Goal: Task Accomplishment & Management: Complete application form

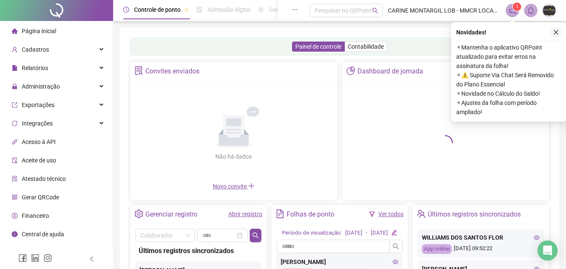
click at [556, 34] on icon "close" at bounding box center [556, 32] width 6 height 6
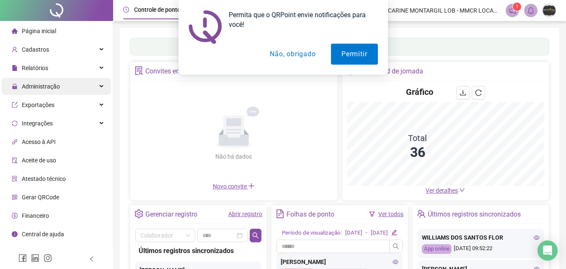
click at [289, 53] on button "Não, obrigado" at bounding box center [292, 54] width 67 height 21
click at [281, 57] on button "Não, obrigado" at bounding box center [292, 54] width 67 height 21
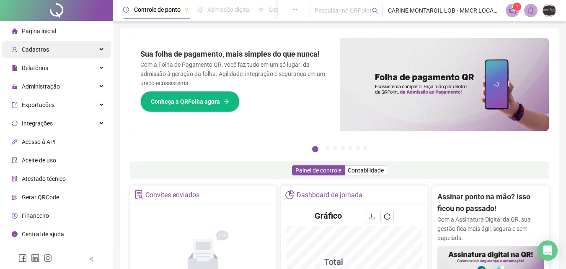
click at [73, 50] on div "Cadastros" at bounding box center [56, 49] width 109 height 17
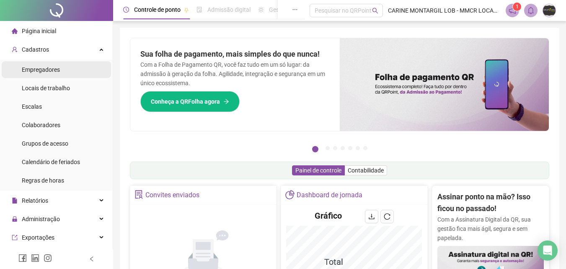
click at [41, 67] on span "Empregadores" at bounding box center [41, 69] width 38 height 7
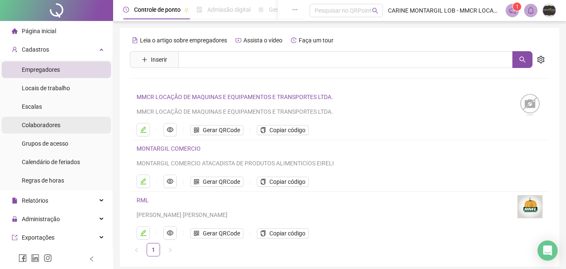
click at [36, 122] on span "Colaboradores" at bounding box center [41, 124] width 39 height 7
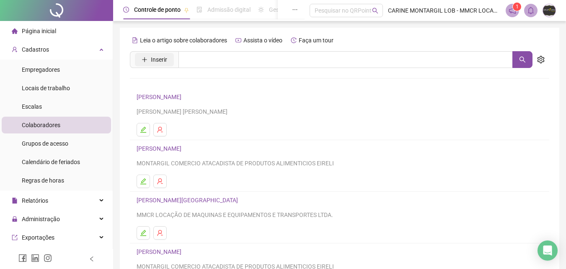
click at [147, 61] on icon "plus" at bounding box center [145, 60] width 6 height 6
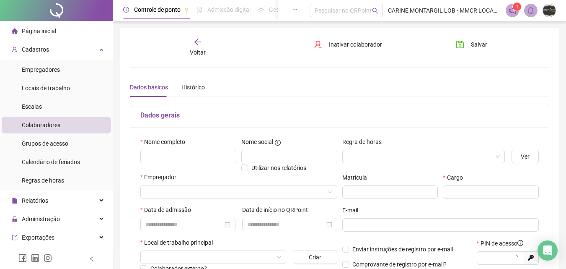
type input "*****"
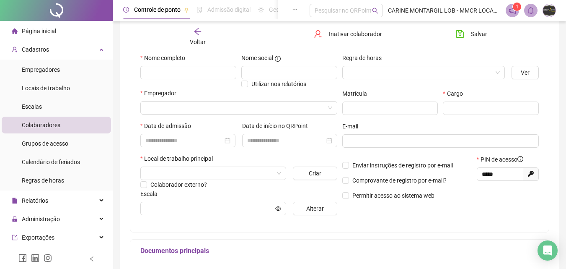
scroll to position [42, 0]
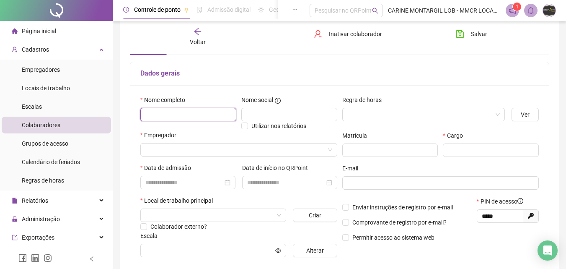
click at [187, 115] on input "text" at bounding box center [188, 114] width 96 height 13
click at [194, 119] on input "text" at bounding box center [188, 114] width 96 height 13
type input "**********"
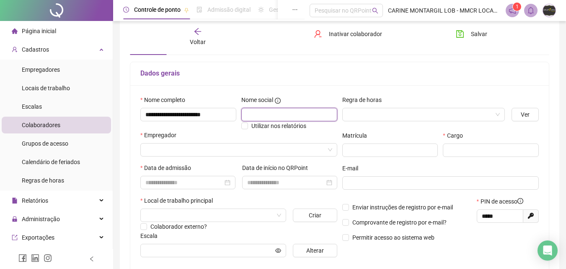
scroll to position [0, 0]
click at [276, 111] on input "text" at bounding box center [289, 114] width 96 height 13
click at [274, 116] on input "text" at bounding box center [289, 114] width 96 height 13
click at [397, 112] on input "search" at bounding box center [419, 114] width 145 height 13
click at [386, 113] on input "search" at bounding box center [419, 114] width 145 height 13
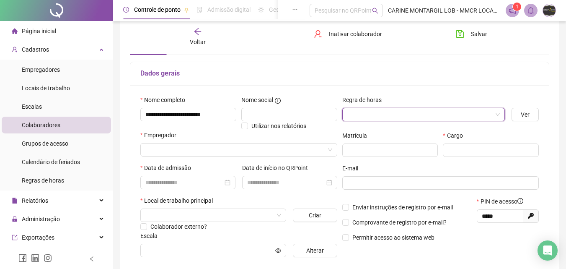
click at [385, 112] on input "search" at bounding box center [419, 114] width 145 height 13
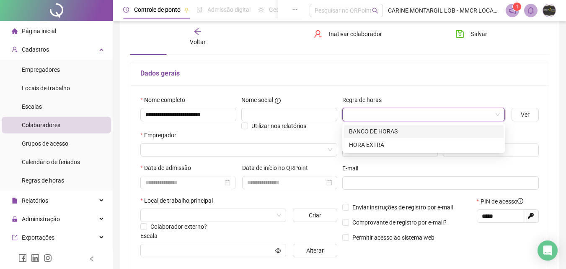
click at [388, 130] on div "BANCO DE HORAS" at bounding box center [424, 131] width 150 height 9
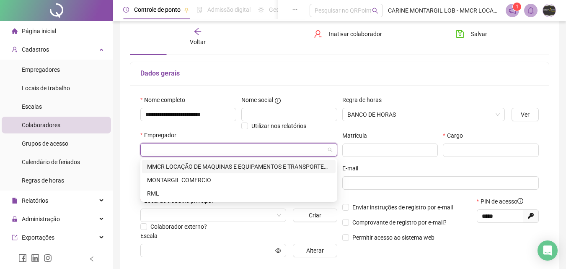
click at [268, 153] on input "search" at bounding box center [234, 149] width 179 height 13
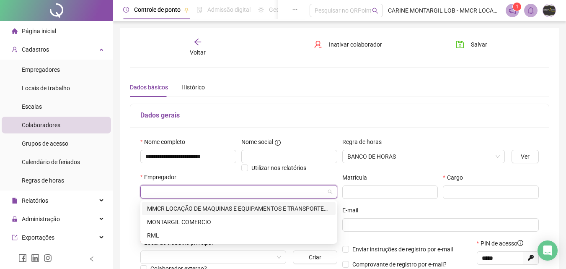
scroll to position [42, 0]
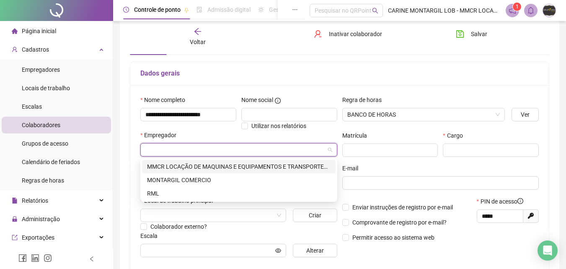
click at [178, 150] on input "search" at bounding box center [234, 149] width 179 height 13
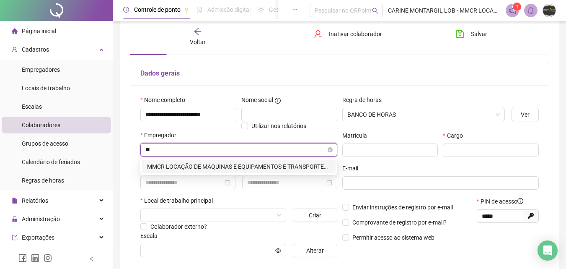
type input "*"
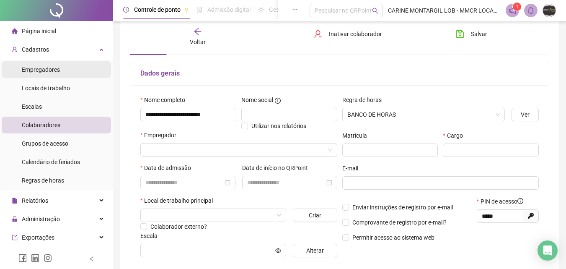
click at [41, 65] on div "Empregadores" at bounding box center [41, 69] width 38 height 17
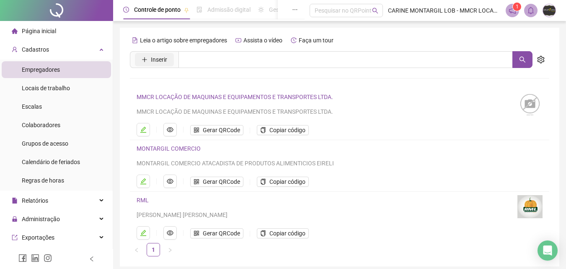
click at [154, 56] on span "Inserir" at bounding box center [159, 59] width 16 height 9
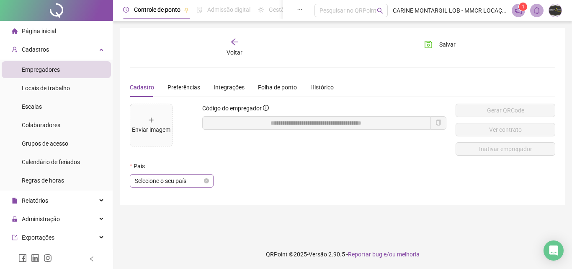
click at [170, 179] on span "Selecione o seu país" at bounding box center [172, 180] width 74 height 13
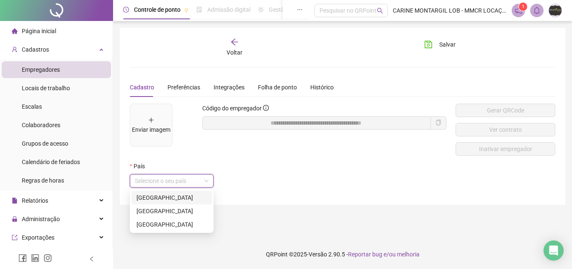
click at [167, 192] on div "[GEOGRAPHIC_DATA]" at bounding box center [172, 197] width 80 height 13
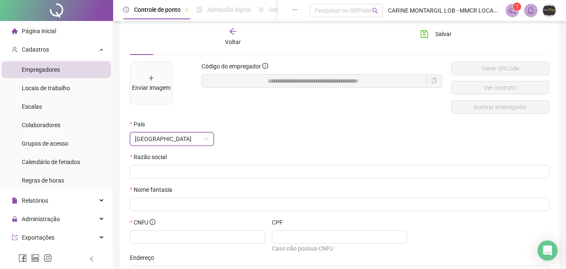
scroll to position [84, 0]
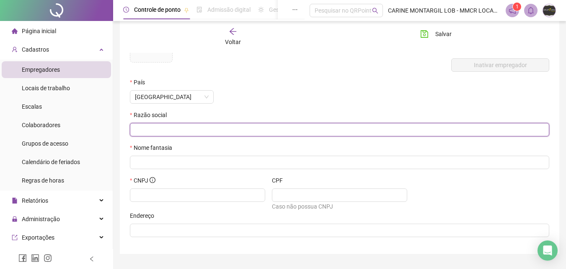
click at [217, 128] on input "text" at bounding box center [339, 129] width 408 height 9
type input "**********"
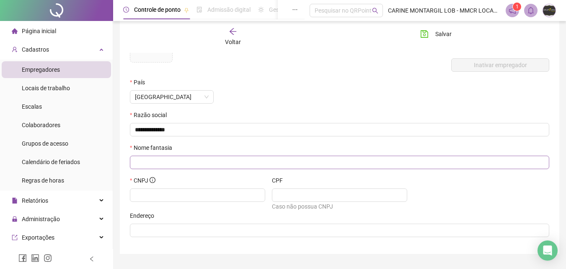
click at [217, 167] on span at bounding box center [339, 161] width 419 height 13
type input "**********"
click at [207, 196] on input "text" at bounding box center [197, 194] width 124 height 9
type input "*"
click at [326, 193] on input "text" at bounding box center [339, 194] width 124 height 9
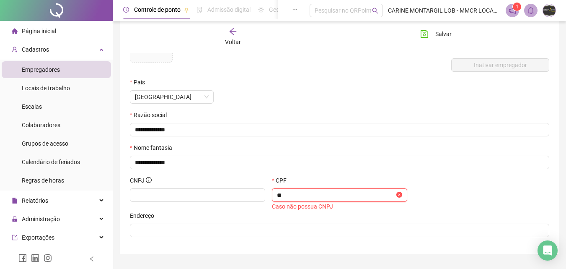
type input "*"
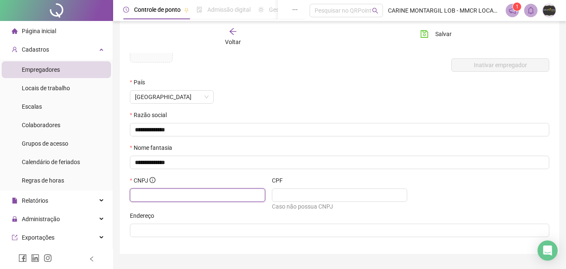
click at [211, 195] on input "text" at bounding box center [197, 194] width 124 height 9
click at [197, 196] on input "**" at bounding box center [194, 194] width 118 height 9
type input "**********"
click at [291, 188] on span at bounding box center [339, 194] width 135 height 13
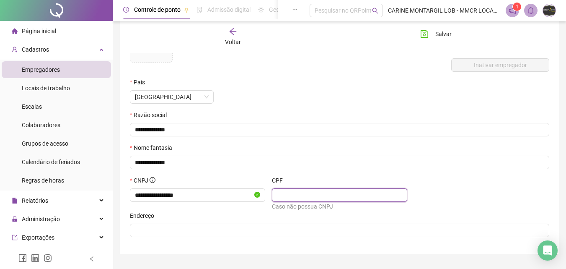
click at [290, 194] on input "text" at bounding box center [339, 194] width 124 height 9
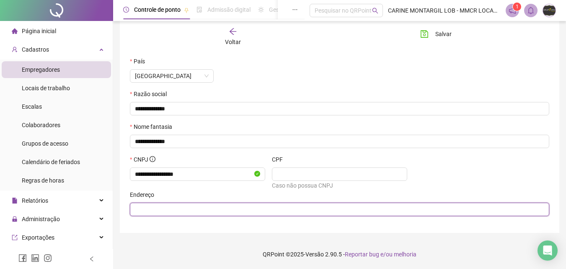
click at [206, 207] on input "text" at bounding box center [339, 208] width 408 height 9
click at [263, 209] on input "text" at bounding box center [339, 208] width 408 height 9
click at [262, 208] on input "**********" at bounding box center [339, 208] width 408 height 9
click at [340, 212] on input "**********" at bounding box center [339, 208] width 408 height 9
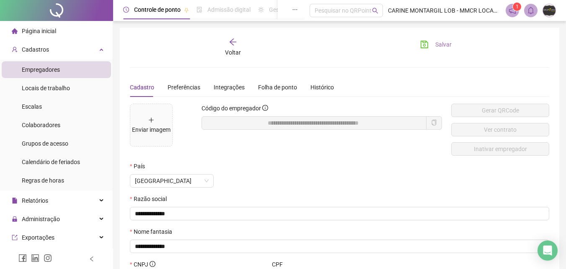
type input "**********"
click at [429, 45] on button "Salvar" at bounding box center [436, 44] width 44 height 13
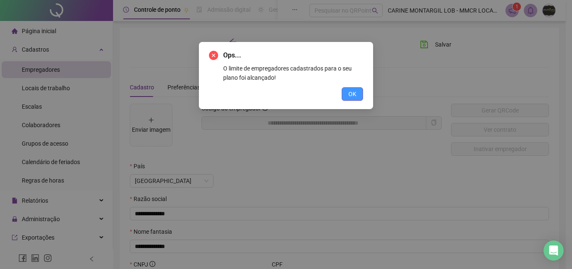
click at [352, 93] on span "OK" at bounding box center [353, 93] width 8 height 9
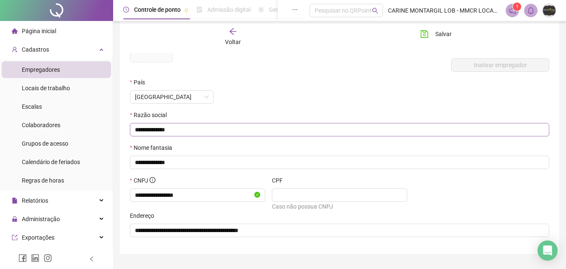
scroll to position [105, 0]
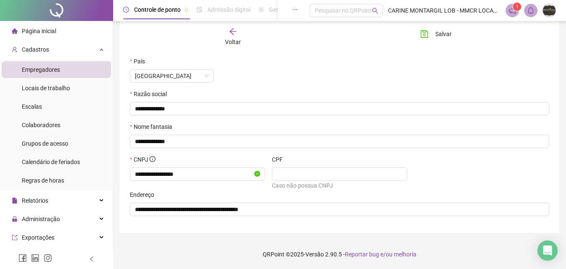
click at [549, 6] on img at bounding box center [549, 10] width 13 height 13
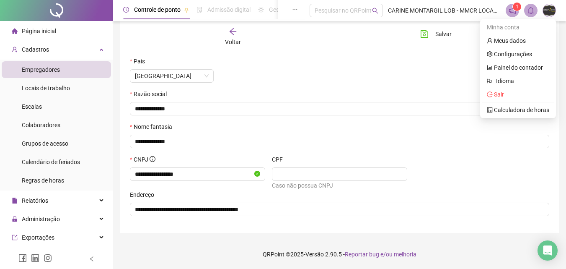
click at [443, 62] on div "País" at bounding box center [304, 63] width 348 height 13
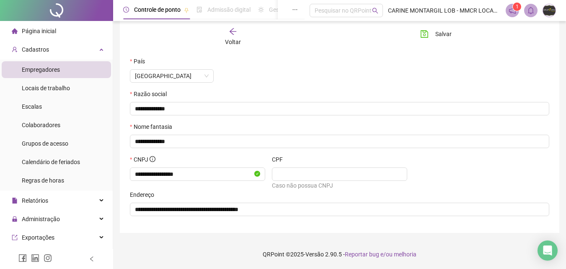
click at [545, 14] on img at bounding box center [549, 10] width 13 height 13
click at [448, 63] on div "País" at bounding box center [304, 63] width 348 height 13
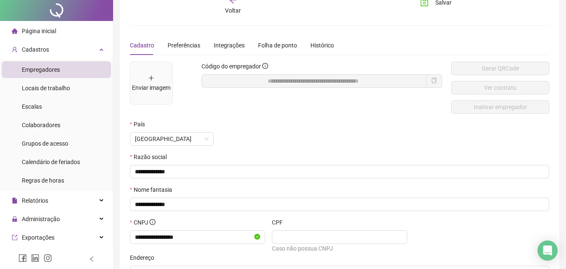
scroll to position [0, 0]
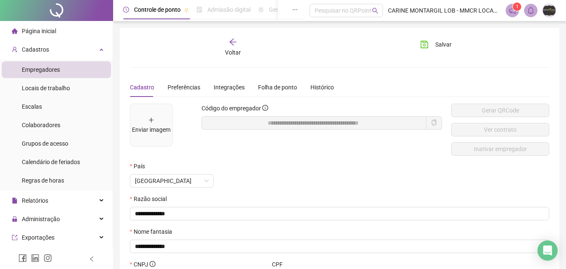
click at [549, 14] on img at bounding box center [549, 10] width 13 height 13
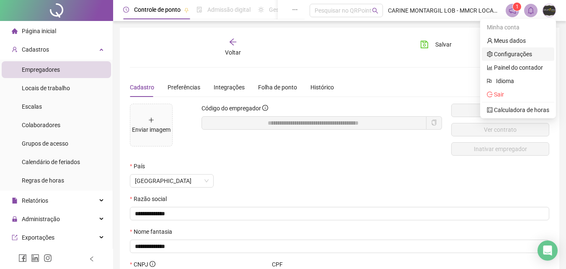
click at [518, 56] on link "Configurações" at bounding box center [509, 54] width 45 height 7
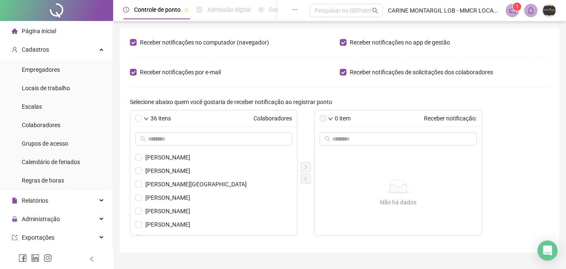
click at [403, 11] on span "CARINE MONTARGIL LOB - MMCR LOCAÇÃO DE MAQUINAS E EQUIPAMENTOS E TRANSPORTES LT…" at bounding box center [444, 10] width 113 height 9
click at [491, 9] on span "CARINE MONTARGIL LOB - MMCR LOCAÇÃO DE MAQUINAS E EQUIPAMENTOS E TRANSPORTES LT…" at bounding box center [444, 10] width 113 height 9
click at [515, 11] on icon "notification" at bounding box center [512, 10] width 7 height 7
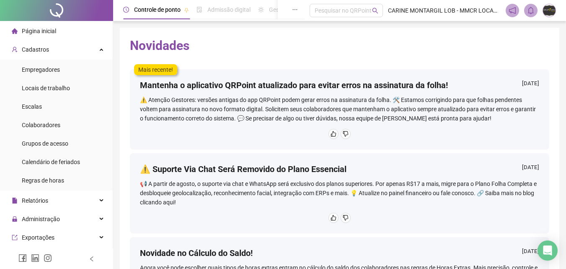
click at [554, 11] on img at bounding box center [549, 10] width 13 height 13
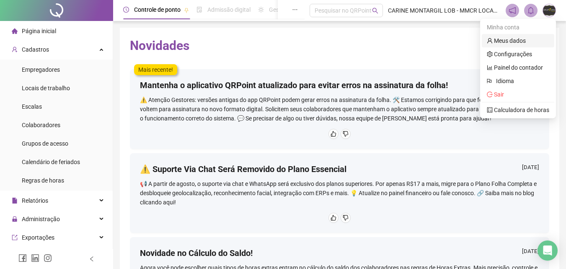
click at [519, 38] on link "Meus dados" at bounding box center [506, 40] width 39 height 7
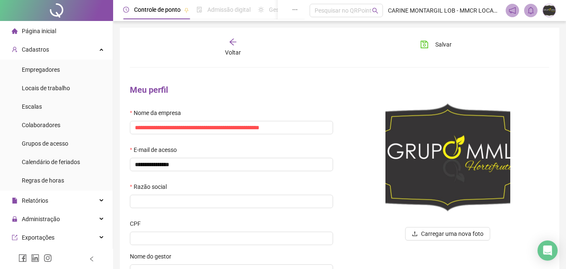
click at [59, 61] on ul "Empregadores Locais de trabalho Escalas Colaboradores Grupos de acesso Calendár…" at bounding box center [56, 124] width 113 height 131
click at [49, 67] on span "Empregadores" at bounding box center [41, 69] width 38 height 7
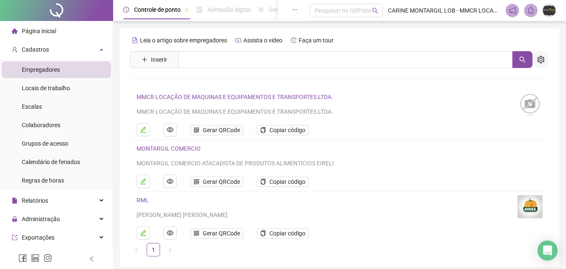
click at [544, 63] on icon "setting" at bounding box center [541, 60] width 8 height 8
click at [501, 90] on span "Exibir inativas" at bounding box center [499, 91] width 43 height 9
click at [544, 253] on icon "Open Intercom Messenger" at bounding box center [547, 250] width 10 height 11
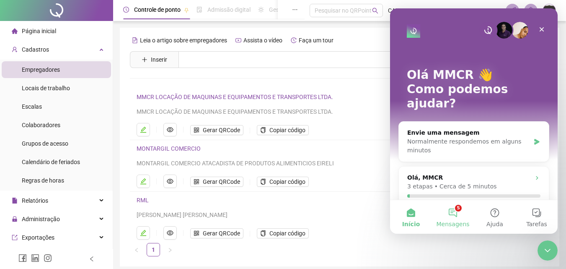
click at [455, 222] on span "Mensagens" at bounding box center [452, 224] width 33 height 6
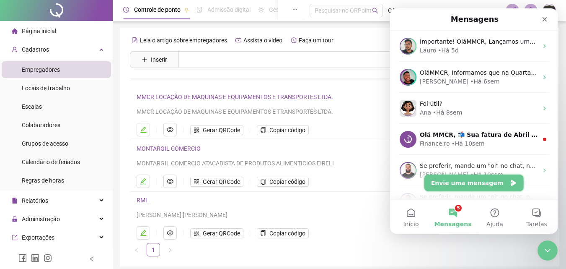
click at [470, 179] on button "Envie uma mensagem" at bounding box center [473, 182] width 99 height 17
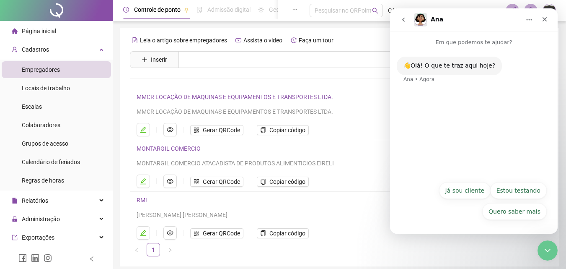
click at [468, 195] on button "Já sou cliente" at bounding box center [465, 190] width 52 height 17
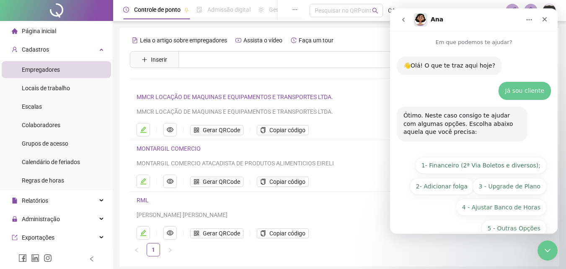
scroll to position [17, 0]
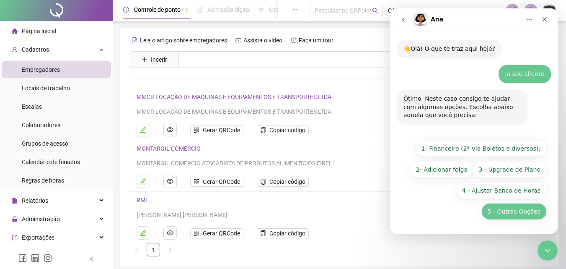
click at [506, 209] on button "5 - Outras Opções" at bounding box center [513, 211] width 65 height 17
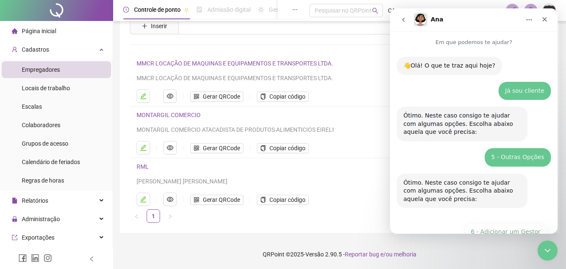
scroll to position [132, 0]
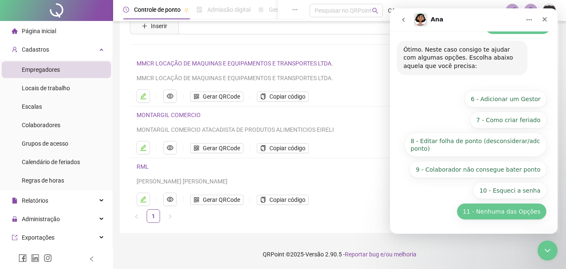
click at [510, 206] on button "11 - Nenhuma das Opções" at bounding box center [502, 211] width 90 height 17
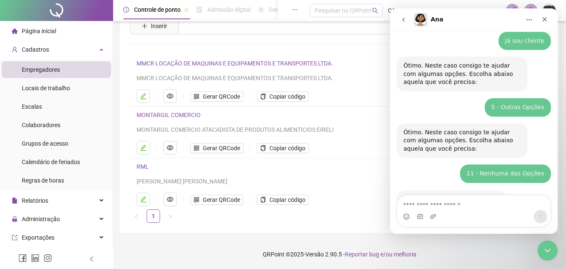
scroll to position [118, 0]
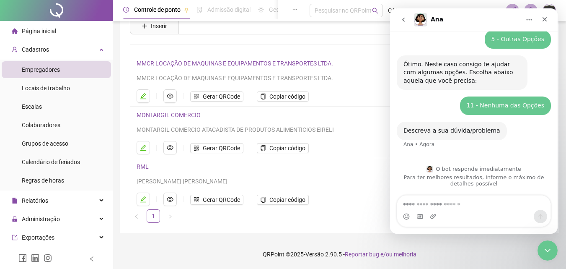
click at [451, 206] on textarea "Envie uma mensagem..." at bounding box center [473, 202] width 153 height 14
type textarea "**********"
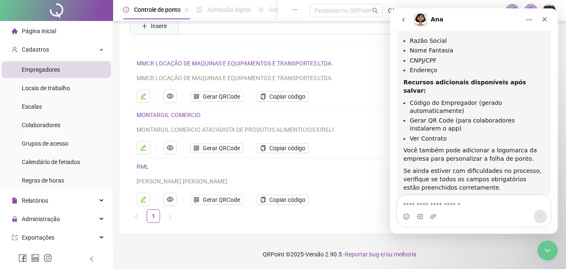
scroll to position [368, 0]
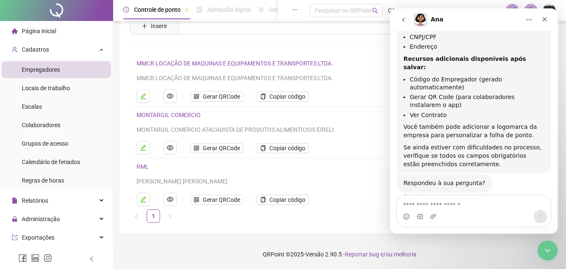
click at [466, 201] on textarea "Envie uma mensagem..." at bounding box center [473, 202] width 153 height 14
type textarea "**********"
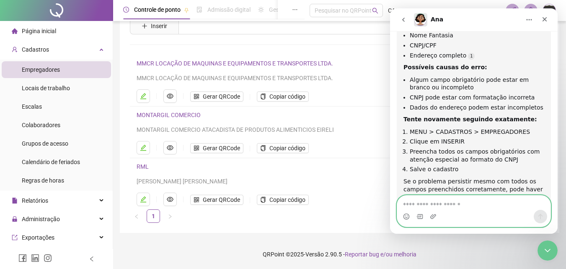
scroll to position [672, 0]
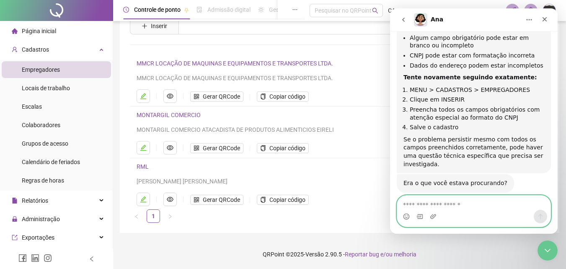
click at [435, 201] on textarea "Envie uma mensagem..." at bounding box center [473, 202] width 153 height 14
type textarea "***"
click at [454, 204] on textarea "***" at bounding box center [473, 202] width 153 height 14
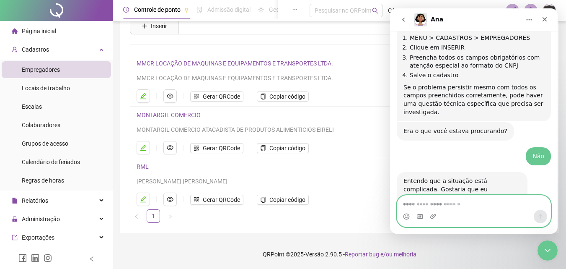
scroll to position [741, 0]
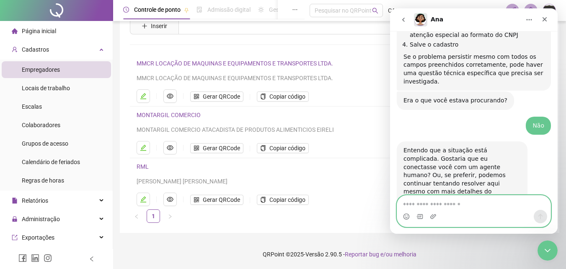
click at [467, 204] on textarea "Envie uma mensagem..." at bounding box center [473, 202] width 153 height 14
type textarea "**********"
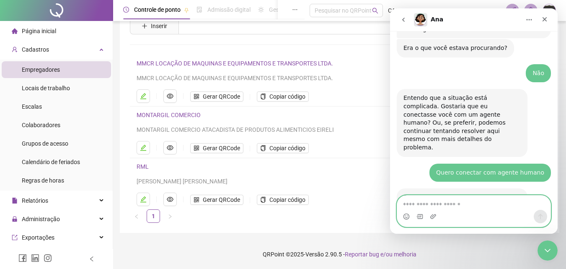
scroll to position [816, 0]
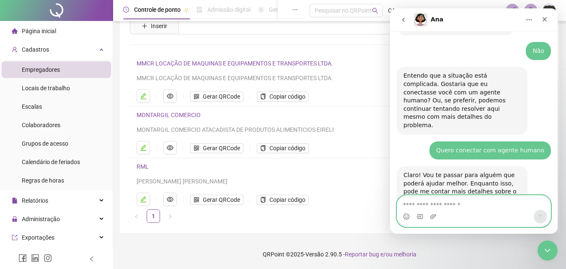
click at [462, 200] on textarea "Envie uma mensagem..." at bounding box center [473, 202] width 153 height 14
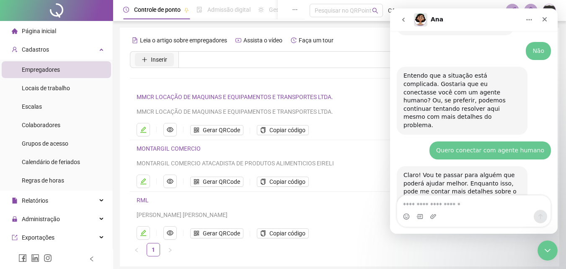
click at [158, 62] on span "Inserir" at bounding box center [159, 59] width 16 height 9
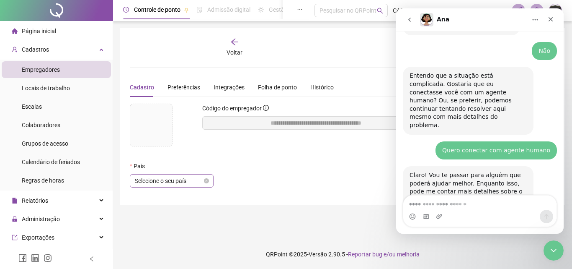
click at [187, 183] on span "Selecione o seu país" at bounding box center [172, 180] width 74 height 13
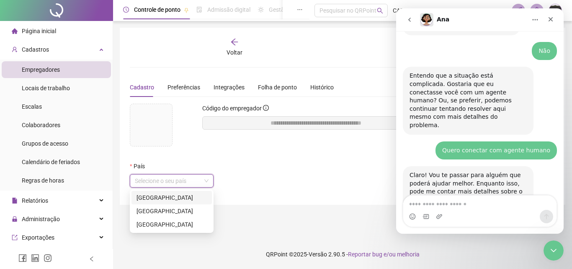
click at [156, 195] on div "[GEOGRAPHIC_DATA]" at bounding box center [172, 197] width 70 height 9
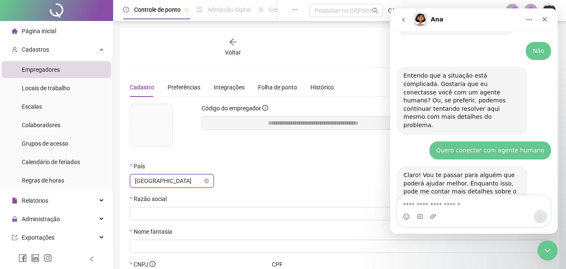
scroll to position [105, 0]
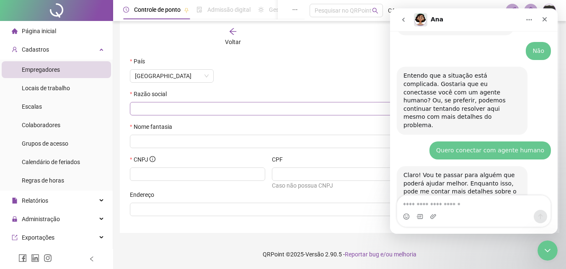
click at [173, 103] on span at bounding box center [339, 108] width 419 height 13
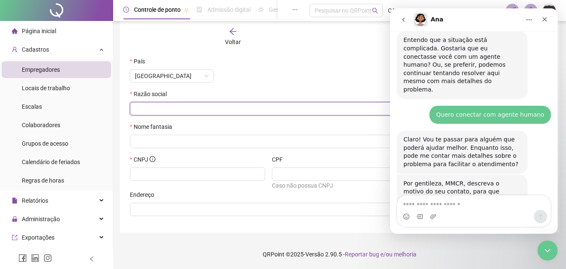
click at [170, 109] on input "text" at bounding box center [339, 108] width 408 height 9
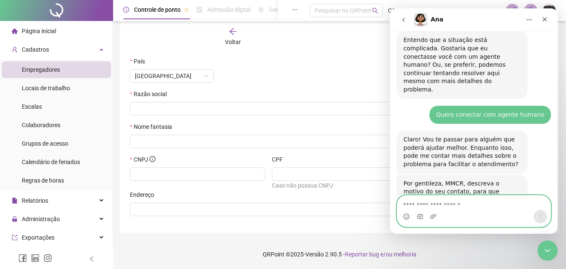
click at [463, 200] on textarea "Envie uma mensagem..." at bounding box center [473, 202] width 153 height 14
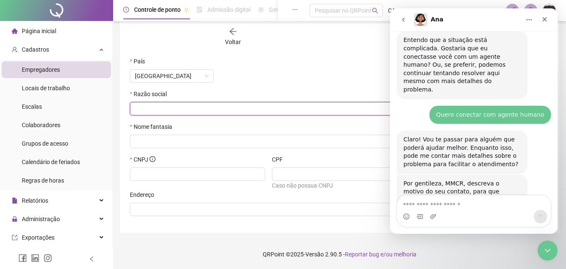
click at [222, 108] on input "text" at bounding box center [339, 108] width 408 height 9
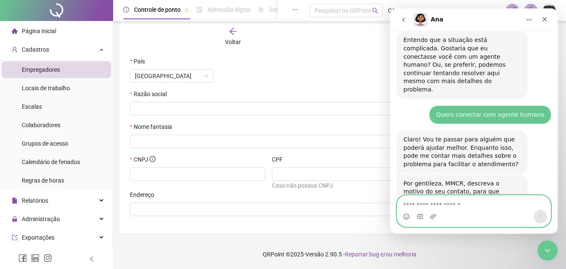
click at [458, 198] on textarea "Envie uma mensagem..." at bounding box center [473, 202] width 153 height 14
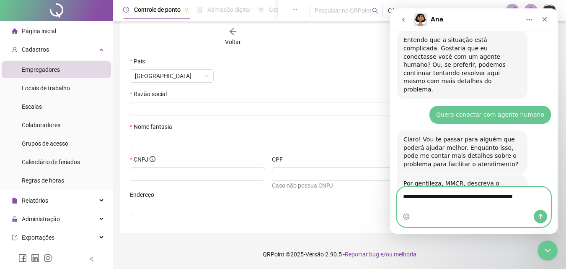
scroll to position [860, 0]
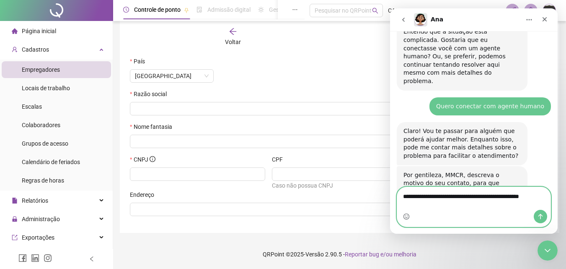
type textarea "**********"
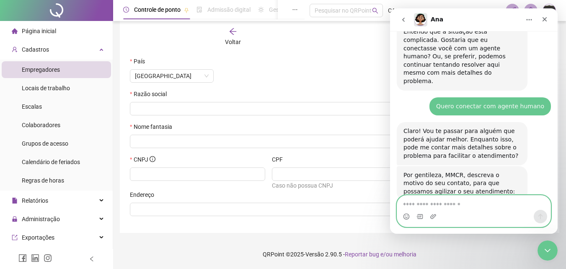
scroll to position [884, 0]
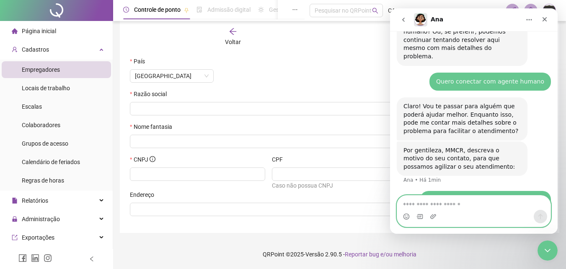
click at [451, 203] on textarea "Envie uma mensagem..." at bounding box center [473, 202] width 153 height 14
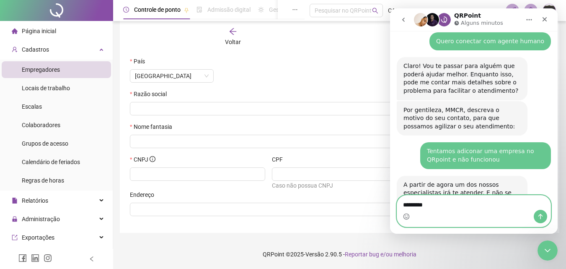
scroll to position [949, 0]
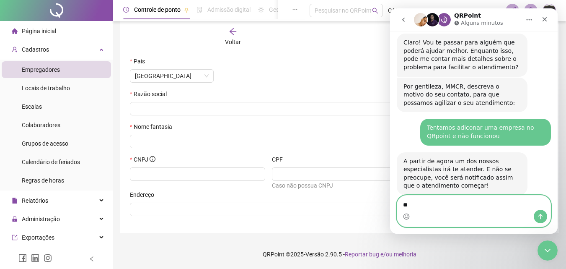
type textarea "*"
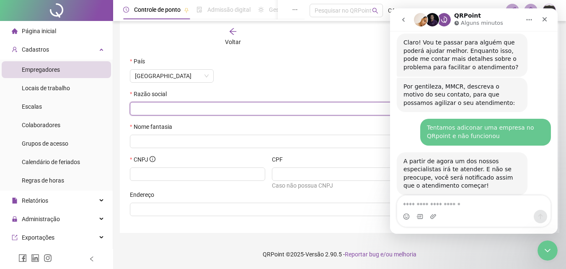
click at [173, 106] on input "text" at bounding box center [339, 108] width 408 height 9
type input "**********"
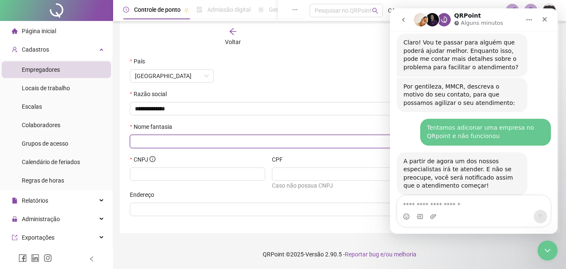
click at [186, 137] on input "text" at bounding box center [339, 141] width 408 height 9
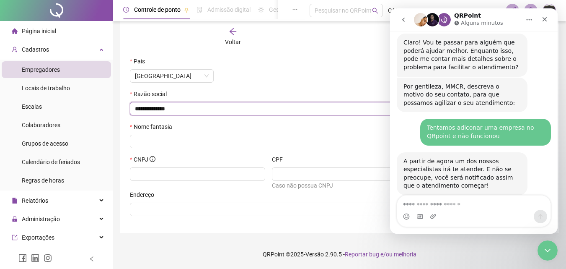
drag, startPoint x: 184, startPoint y: 110, endPoint x: 130, endPoint y: 104, distance: 54.3
click at [98, 103] on div "**********" at bounding box center [283, 81] width 566 height 373
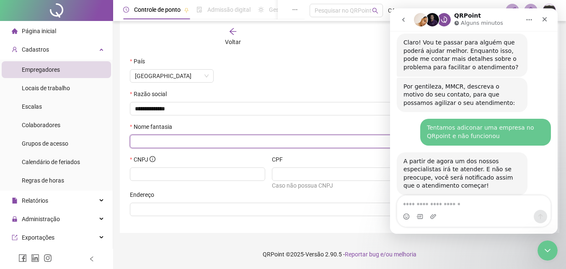
click at [158, 137] on input "text" at bounding box center [339, 141] width 408 height 9
paste input "**********"
type input "**********"
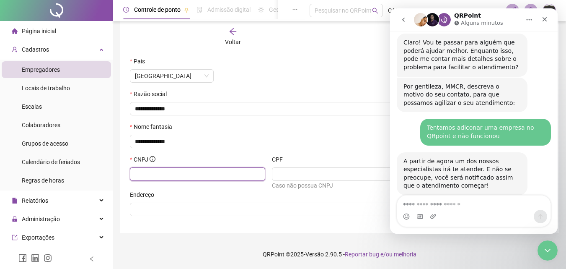
click at [160, 177] on input "text" at bounding box center [197, 173] width 124 height 9
click at [188, 179] on span at bounding box center [197, 173] width 135 height 13
click at [176, 163] on div "CNPJ" at bounding box center [197, 161] width 135 height 13
click at [167, 175] on input "text" at bounding box center [197, 173] width 124 height 9
click at [187, 174] on input "text" at bounding box center [197, 173] width 124 height 9
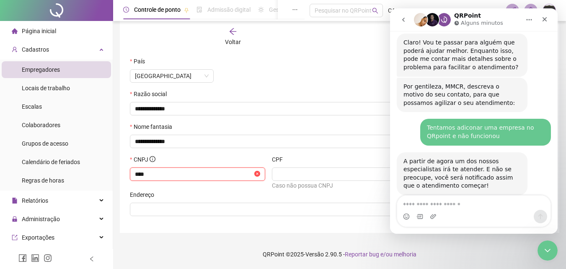
click at [181, 172] on input "****" at bounding box center [194, 173] width 118 height 9
type input "**********"
click at [257, 203] on span at bounding box center [339, 208] width 419 height 13
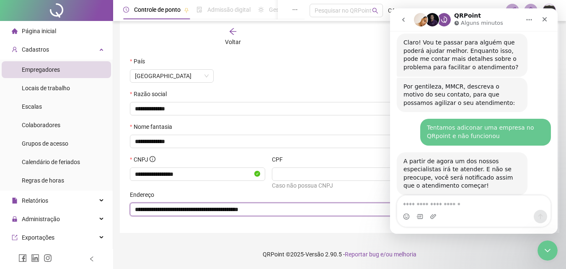
click at [271, 208] on input "**********" at bounding box center [339, 208] width 408 height 9
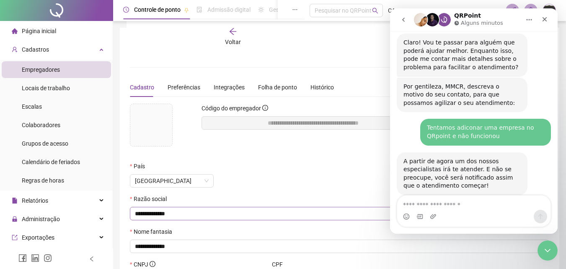
scroll to position [84, 0]
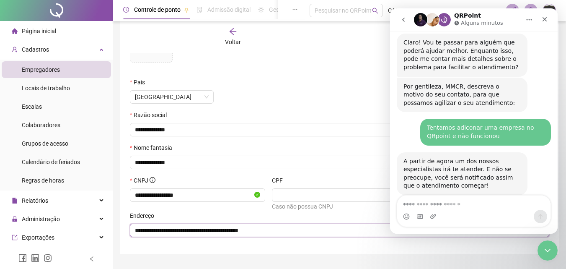
type input "**********"
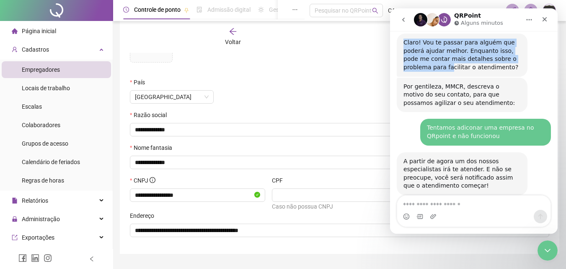
drag, startPoint x: 506, startPoint y: 18, endPoint x: 408, endPoint y: 33, distance: 100.0
click at [408, 33] on div "QRPoint Alguns minutos Em que podemos te ajudar? 👋Olá! O que te traz aqui hoje?…" at bounding box center [474, 120] width 168 height 225
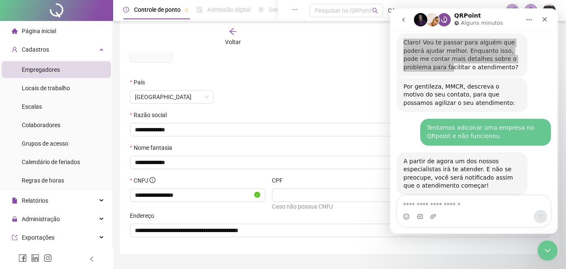
click at [357, 77] on div "Código do empregador" at bounding box center [322, 49] width 250 height 58
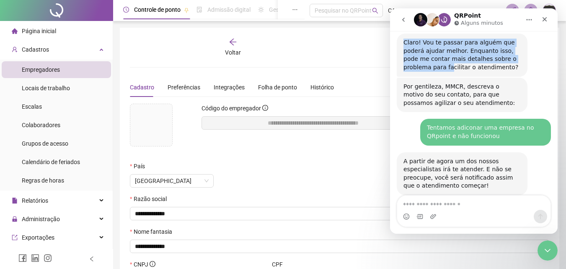
click at [406, 22] on icon "go back" at bounding box center [403, 19] width 7 height 7
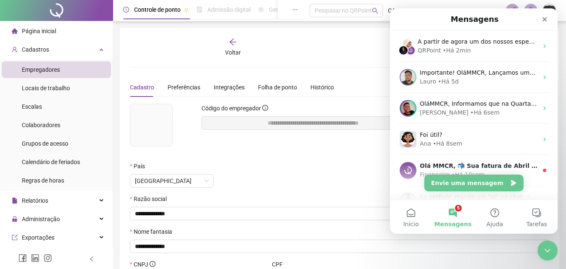
scroll to position [519, 0]
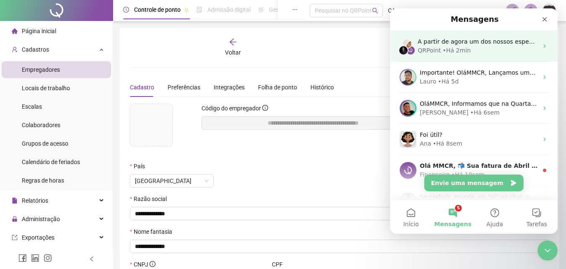
click at [439, 48] on div "QRPoint • Há 2min" at bounding box center [478, 50] width 120 height 9
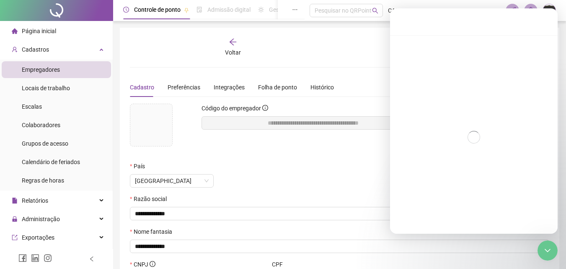
scroll to position [949, 0]
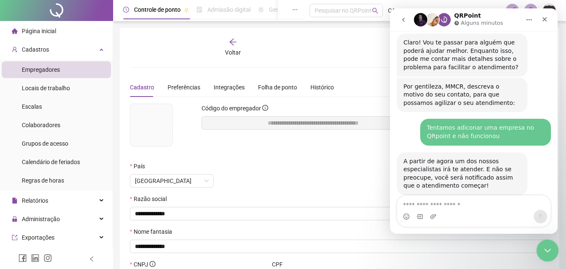
click at [540, 247] on div "Encerramento do Messenger da Intercom" at bounding box center [546, 249] width 20 height 20
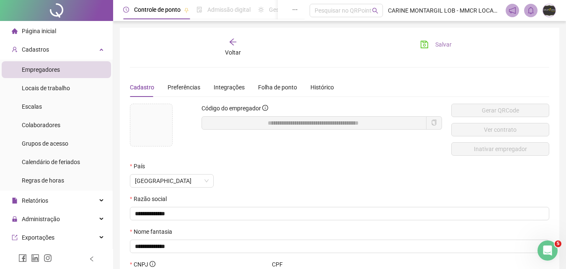
click at [432, 43] on button "Salvar" at bounding box center [436, 44] width 44 height 13
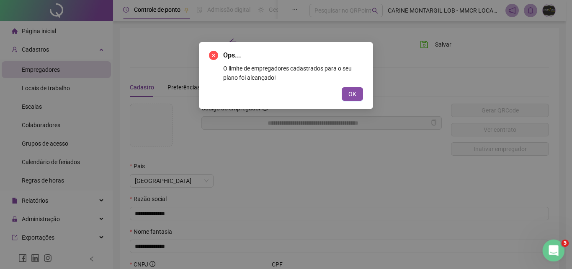
click at [551, 244] on icon "Abertura do Messenger da Intercom" at bounding box center [553, 249] width 14 height 14
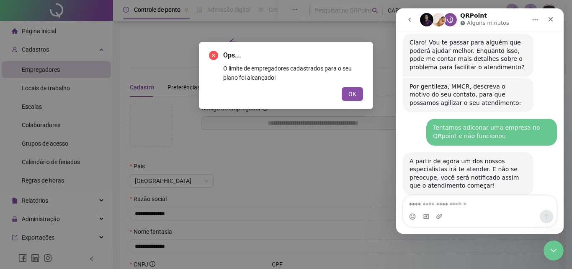
click at [434, 208] on textarea "Envie uma mensagem..." at bounding box center [479, 202] width 153 height 14
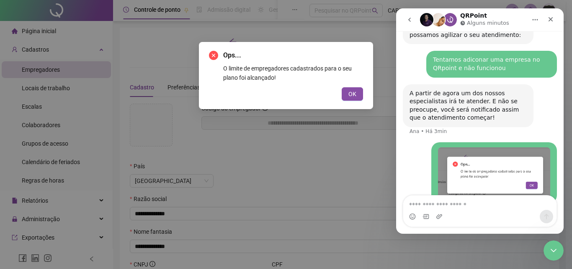
click at [464, 152] on img "MMCR diz…" at bounding box center [494, 172] width 112 height 51
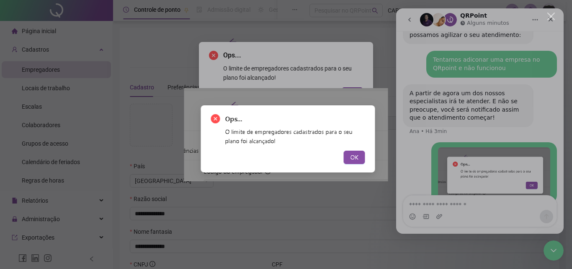
click at [446, 169] on div "Messenger da Intercom" at bounding box center [286, 134] width 572 height 269
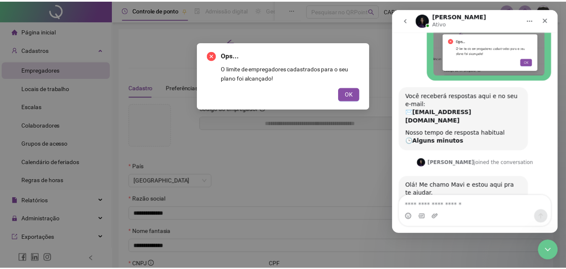
scroll to position [1135, 0]
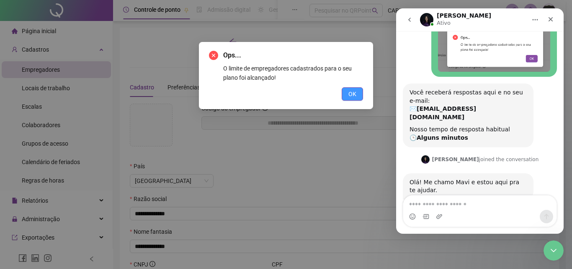
click at [356, 94] on span "OK" at bounding box center [353, 93] width 8 height 9
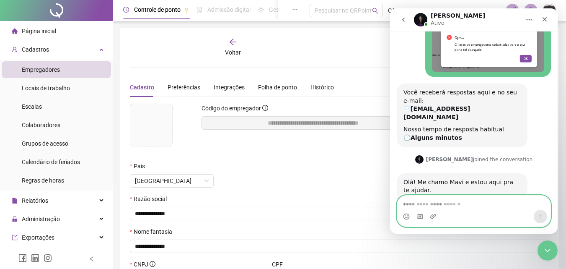
click at [444, 208] on textarea "Envie uma mensagem..." at bounding box center [473, 202] width 153 height 14
type textarea "**"
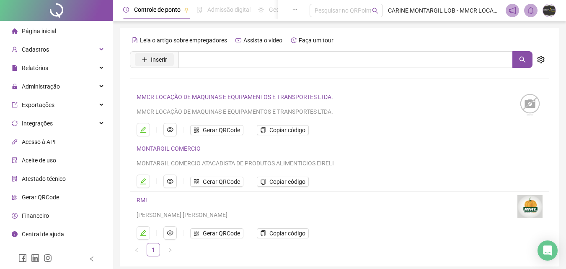
click at [157, 58] on span "Inserir" at bounding box center [159, 59] width 16 height 9
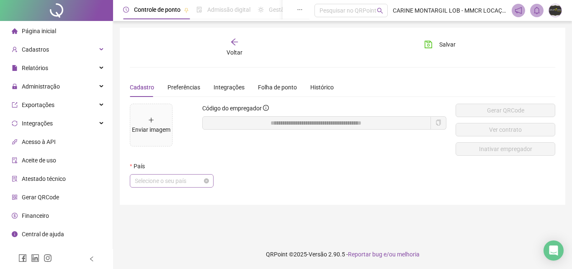
click at [181, 179] on span "Selecione o seu país" at bounding box center [172, 180] width 74 height 13
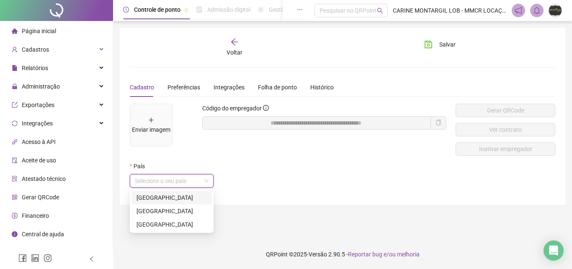
click at [165, 199] on div "[GEOGRAPHIC_DATA]" at bounding box center [172, 197] width 70 height 9
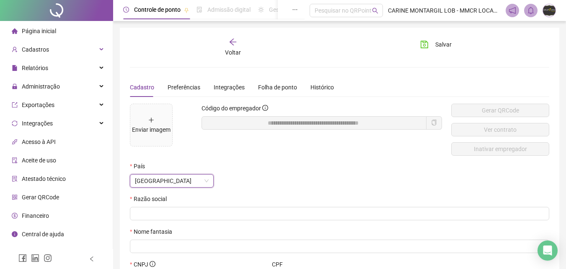
scroll to position [84, 0]
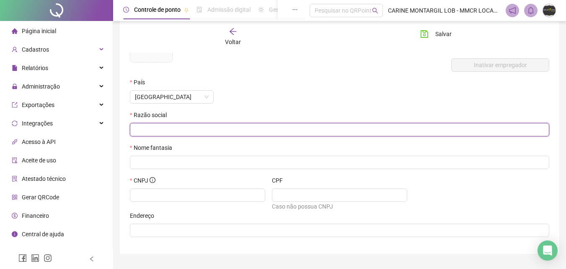
click at [176, 130] on input "text" at bounding box center [339, 129] width 408 height 9
click at [175, 131] on input "text" at bounding box center [339, 129] width 408 height 9
paste input "*"
type input "**********"
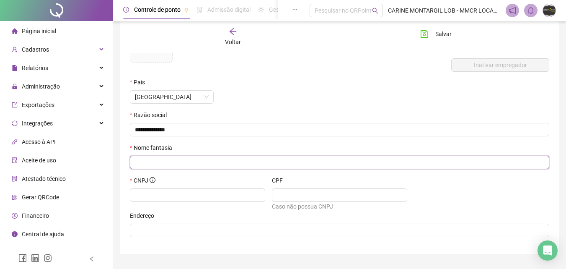
click at [160, 159] on input "text" at bounding box center [339, 162] width 408 height 9
type input "**********"
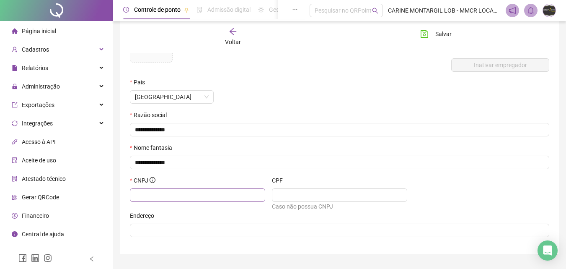
click at [161, 200] on span at bounding box center [197, 194] width 135 height 13
type input "**********"
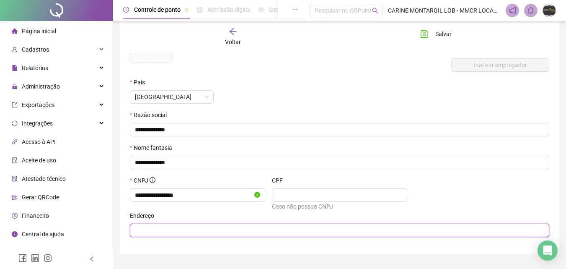
click at [201, 234] on input "text" at bounding box center [339, 229] width 408 height 9
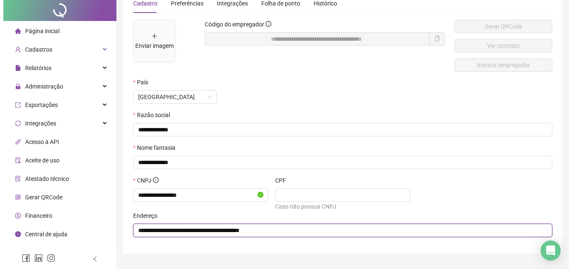
scroll to position [0, 0]
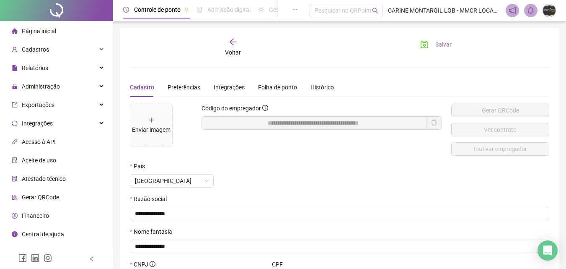
type input "**********"
click at [436, 46] on span "Salvar" at bounding box center [443, 44] width 16 height 9
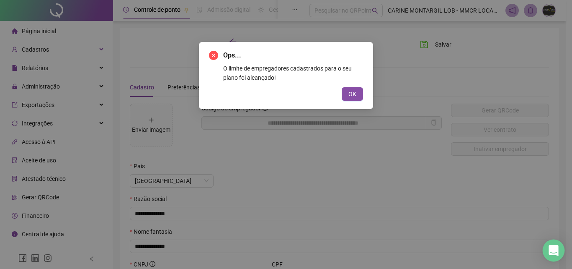
click at [555, 249] on icon "Open Intercom Messenger" at bounding box center [554, 250] width 10 height 11
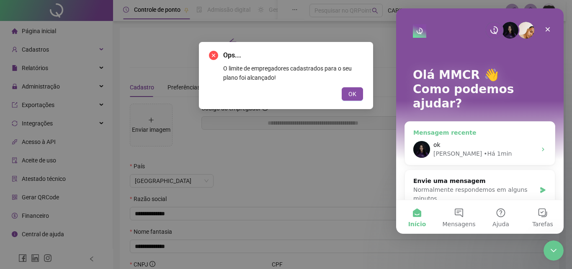
click at [463, 140] on div "ok" at bounding box center [485, 144] width 103 height 9
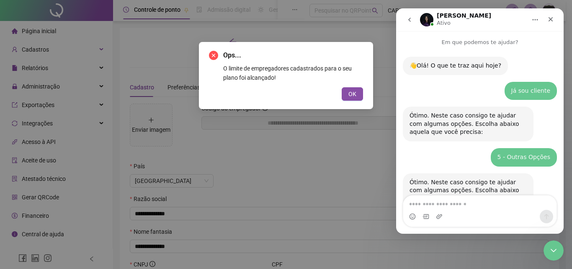
scroll to position [1160, 0]
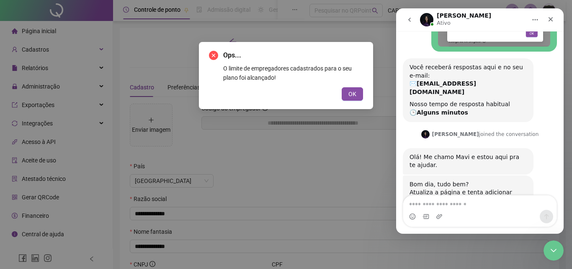
click at [456, 207] on textarea "Envie uma mensagem..." at bounding box center [479, 202] width 153 height 14
type textarea "**********"
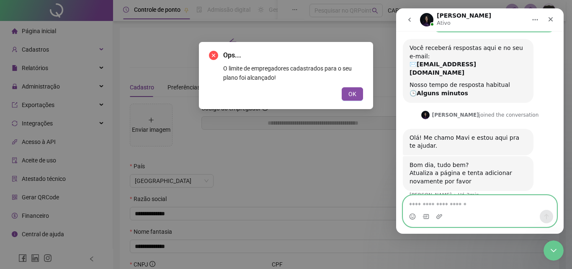
click at [455, 203] on textarea "Envie uma mensagem..." at bounding box center [479, 202] width 153 height 14
click at [426, 205] on textarea "Envie uma mensagem..." at bounding box center [479, 202] width 153 height 14
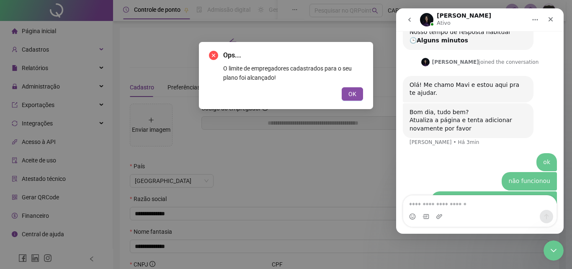
click at [459, 196] on img "user diz…" at bounding box center [494, 217] width 112 height 42
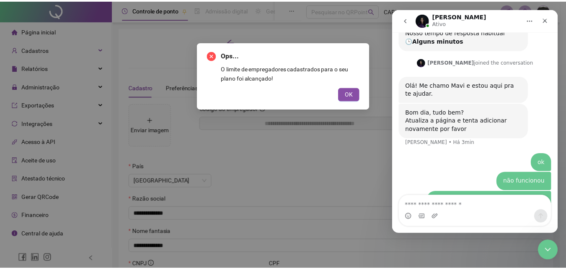
scroll to position [0, 0]
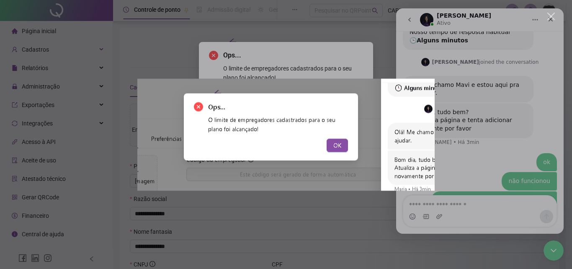
click at [475, 134] on div "Messenger da Intercom" at bounding box center [286, 134] width 572 height 269
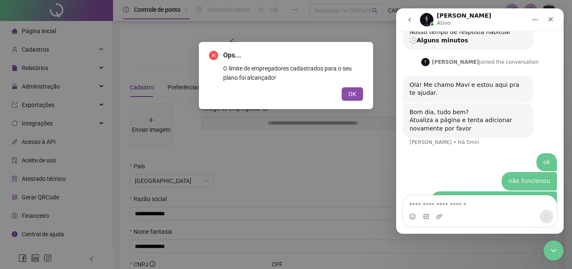
click at [432, 153] on div "ok MMCR • Há 5min" at bounding box center [480, 162] width 154 height 19
click at [440, 200] on textarea "Envie uma mensagem..." at bounding box center [479, 202] width 153 height 14
click at [349, 90] on span "OK" at bounding box center [353, 93] width 8 height 9
